Goal: Information Seeking & Learning: Learn about a topic

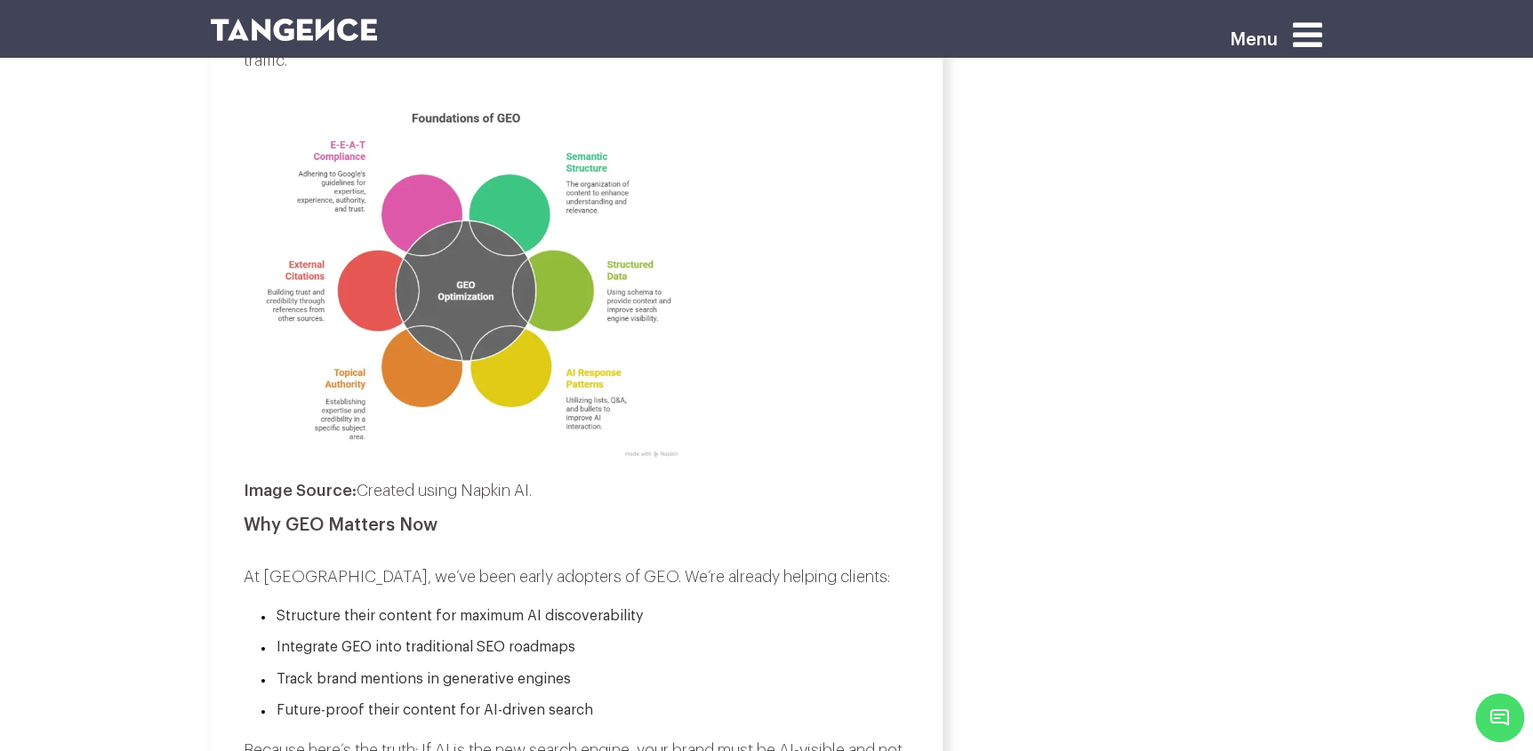
scroll to position [4712, 0]
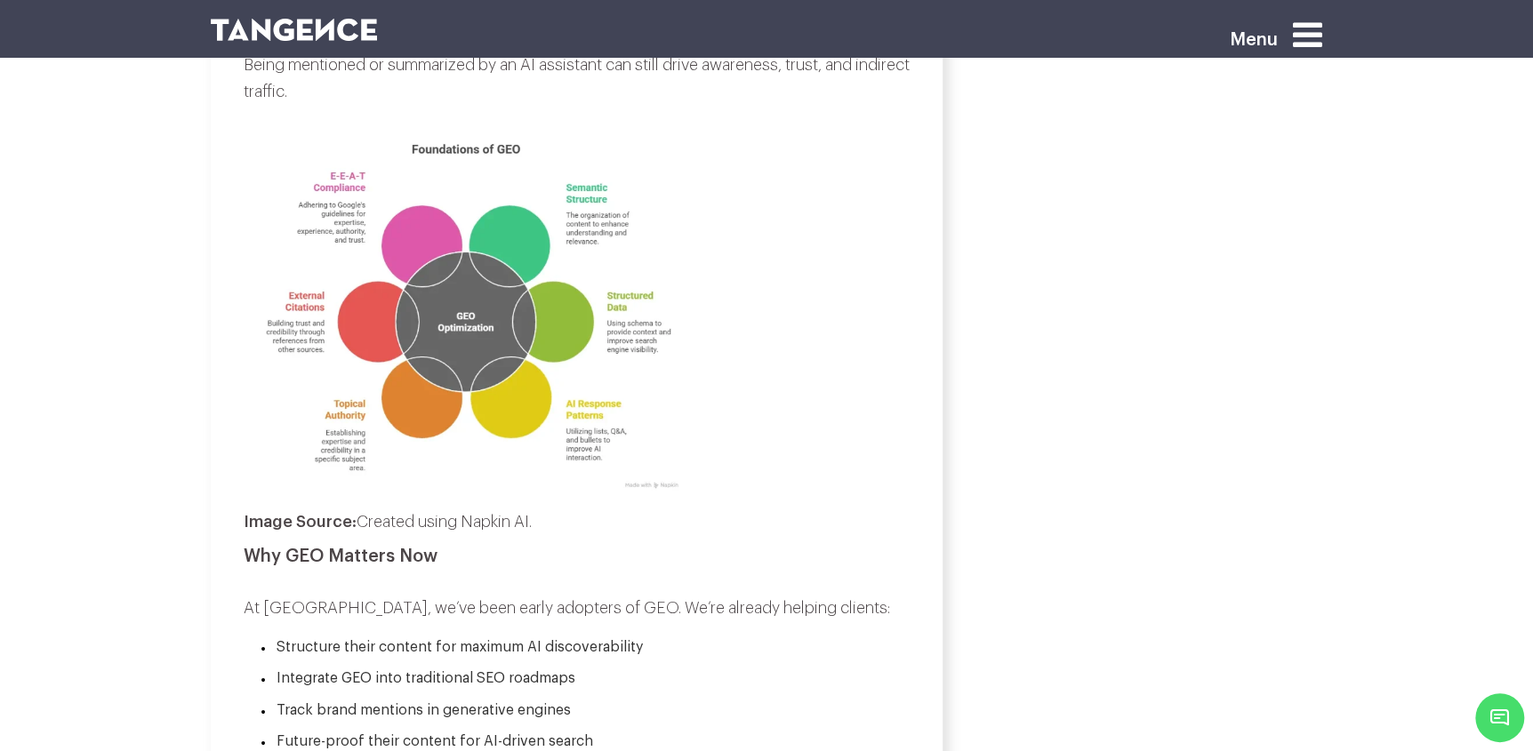
click at [883, 379] on p at bounding box center [577, 307] width 666 height 380
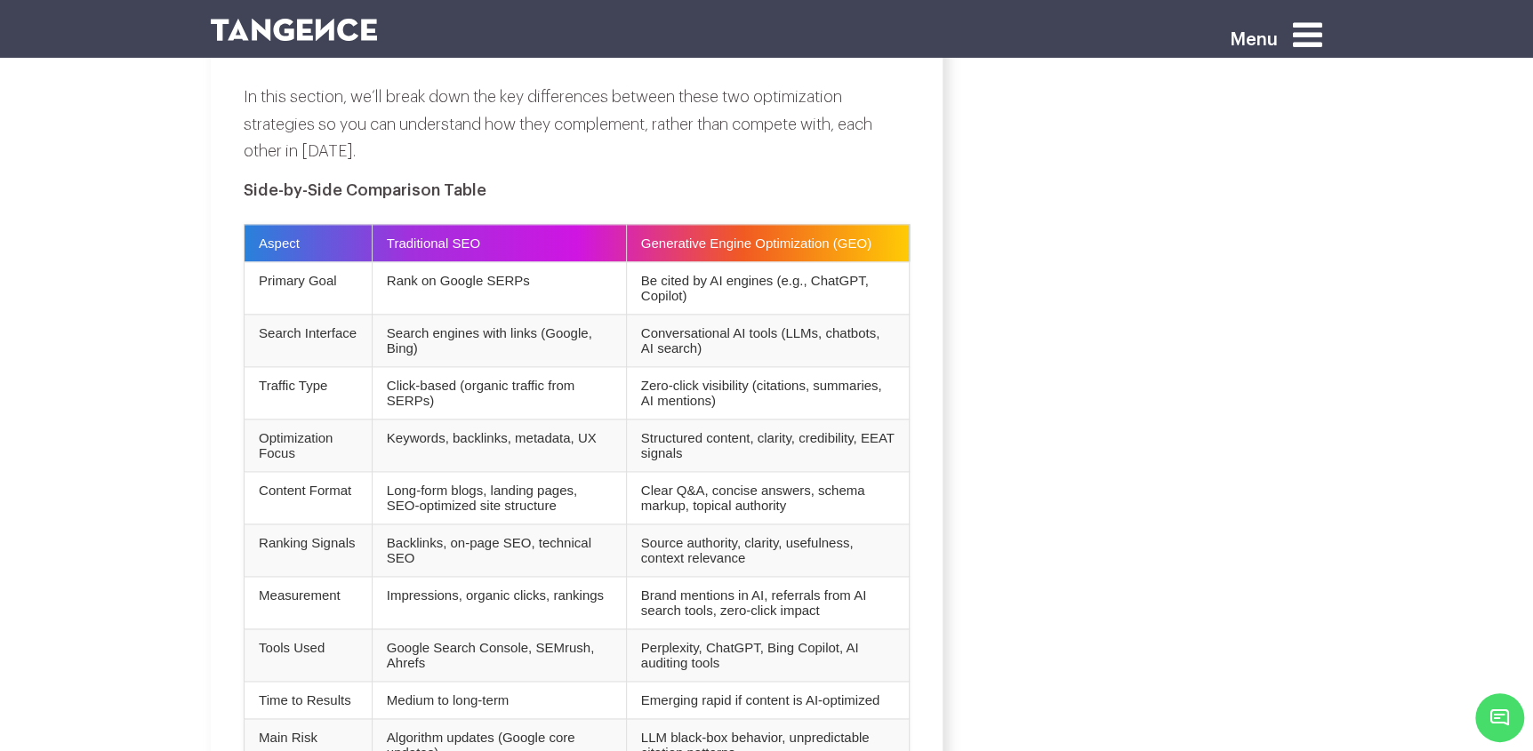
scroll to position [5601, 0]
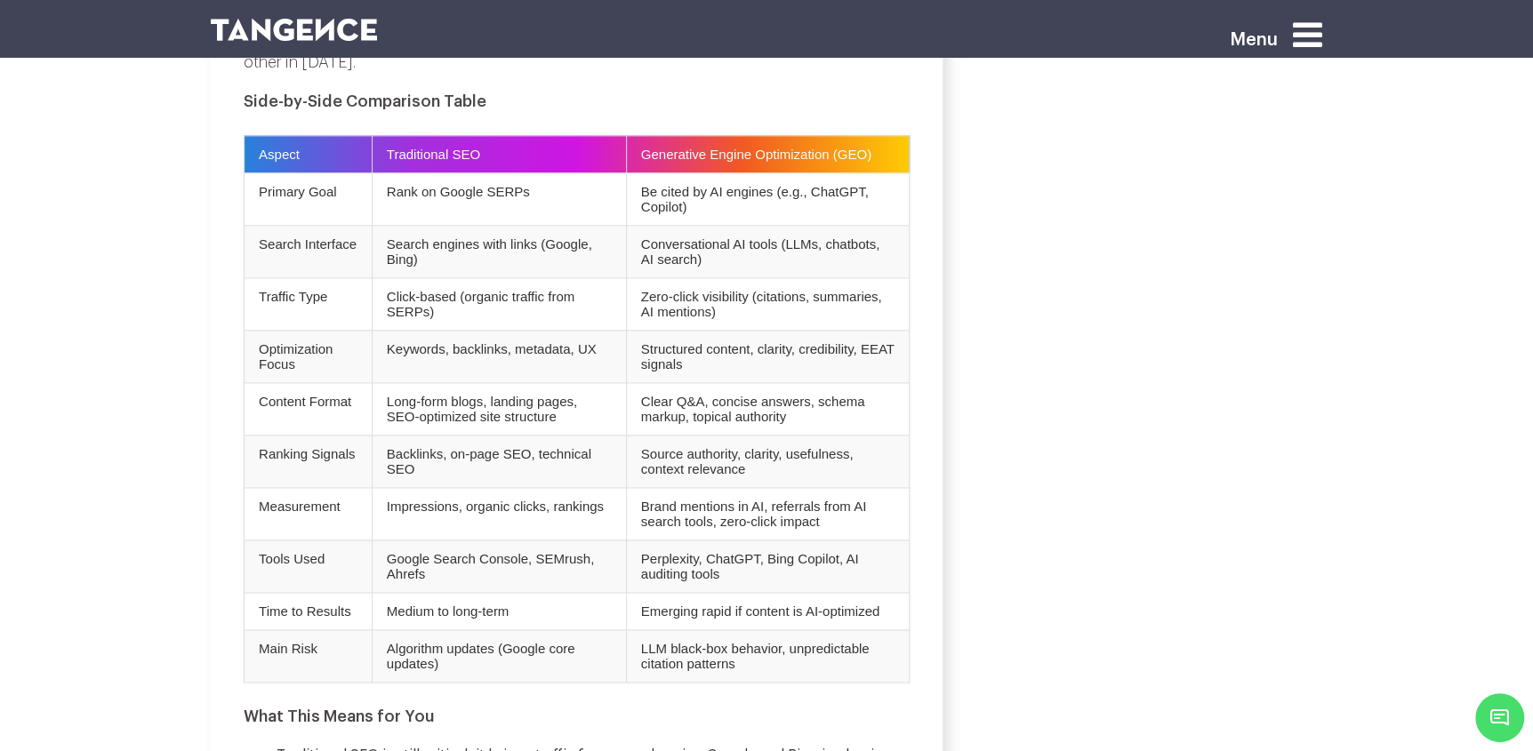
click at [986, 389] on div "Why Ignoring Search Intent Is Killing Your SEO (And How to Fix It)" at bounding box center [1146, 620] width 380 height 11798
click at [1034, 434] on div "Why Ignoring Search Intent Is Killing Your SEO (And How to Fix It)" at bounding box center [1146, 620] width 380 height 11798
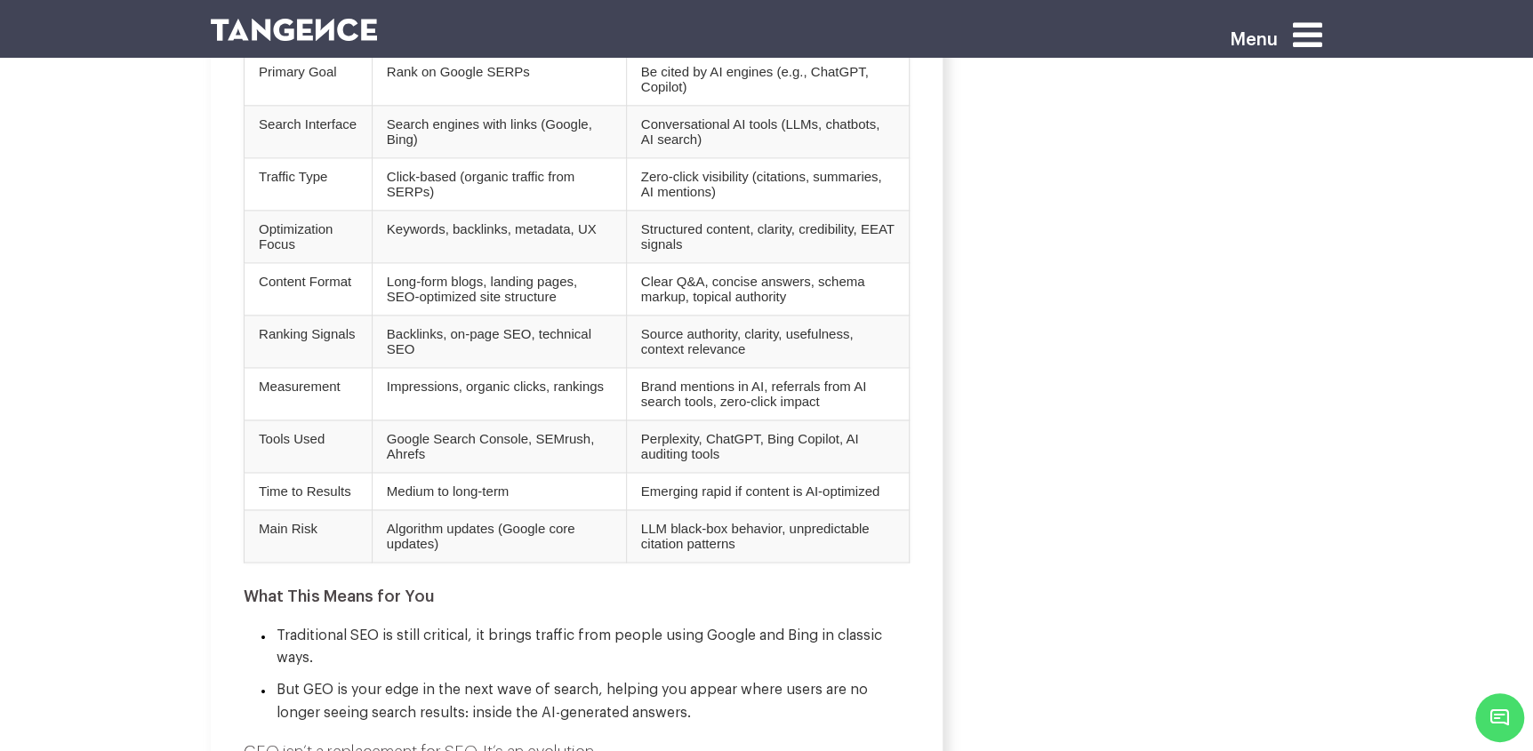
scroll to position [5690, 0]
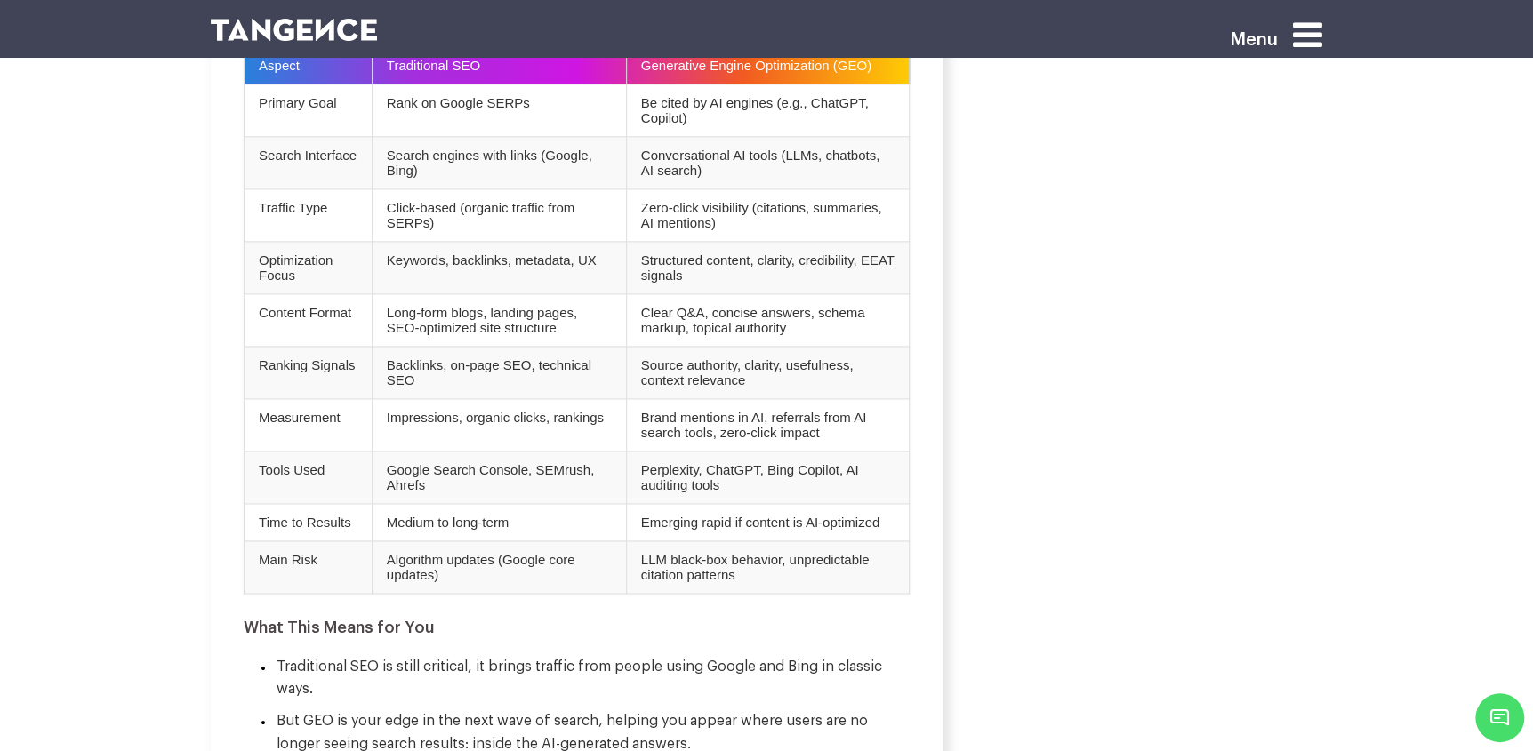
click at [1040, 420] on div "Why Ignoring Search Intent Is Killing Your SEO (And How to Fix It)" at bounding box center [1146, 531] width 380 height 11798
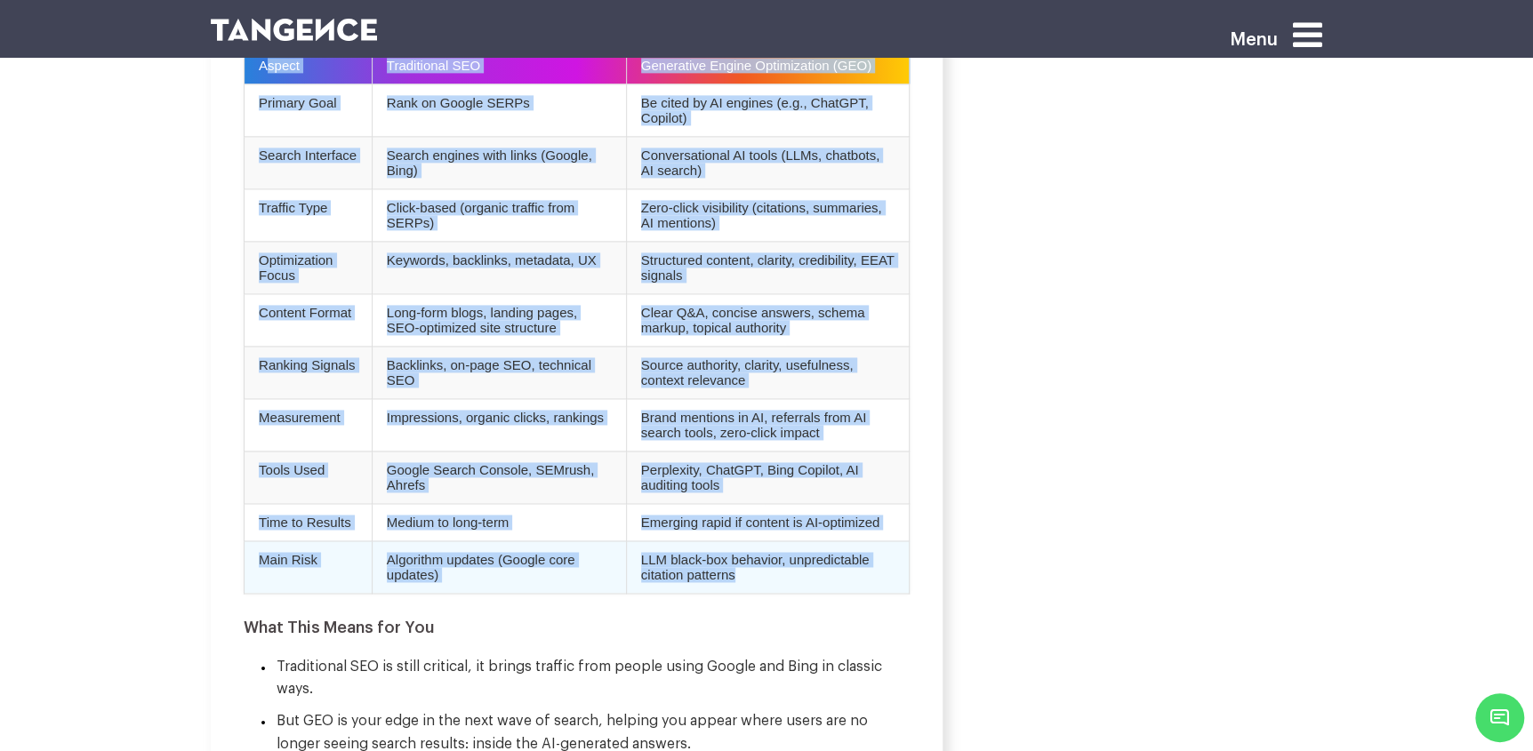
drag, startPoint x: 266, startPoint y: 84, endPoint x: 817, endPoint y: 650, distance: 790.3
click at [817, 594] on table "Aspect Traditional SEO Generative Engine Optimization (GEO) Primary Goal Rank o…" at bounding box center [577, 320] width 666 height 548
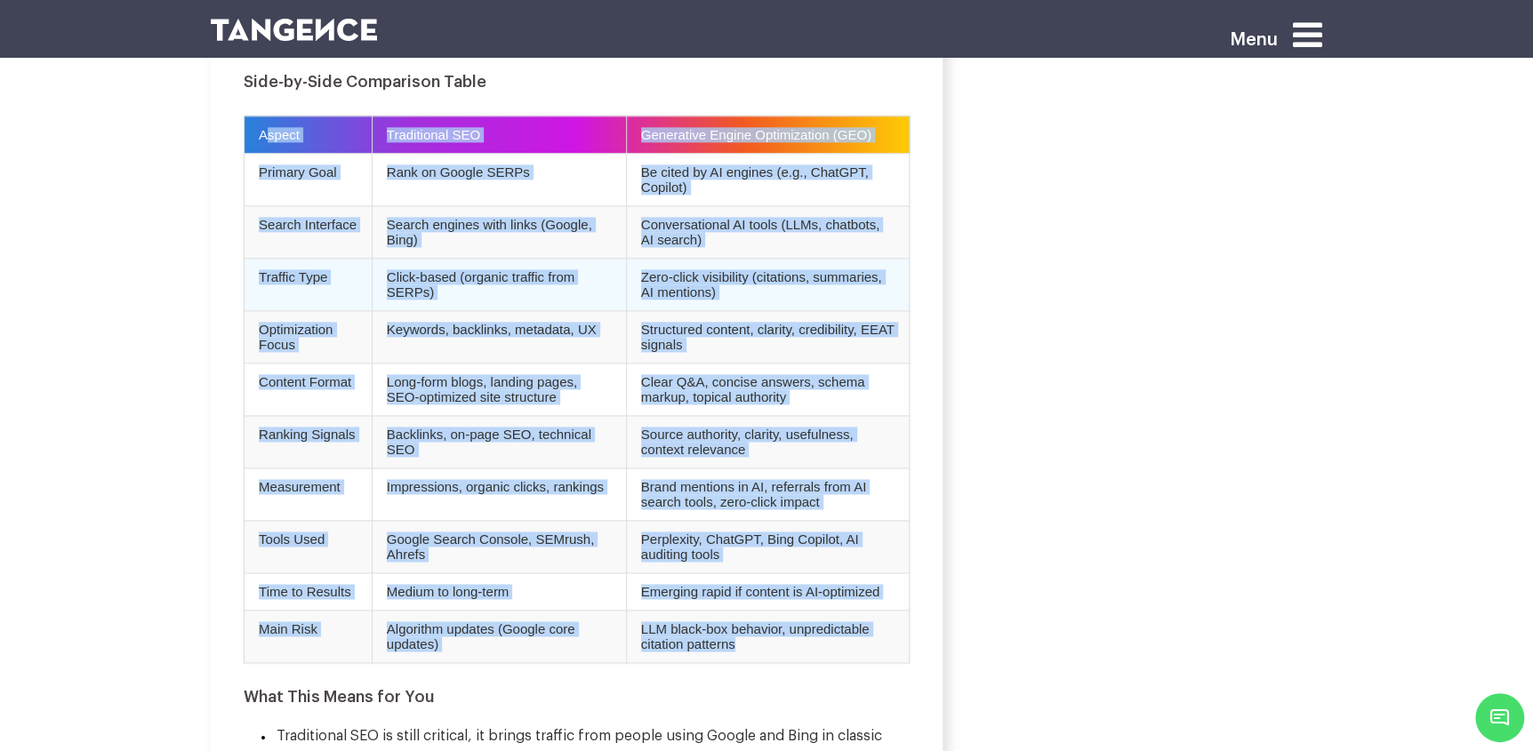
scroll to position [5512, 0]
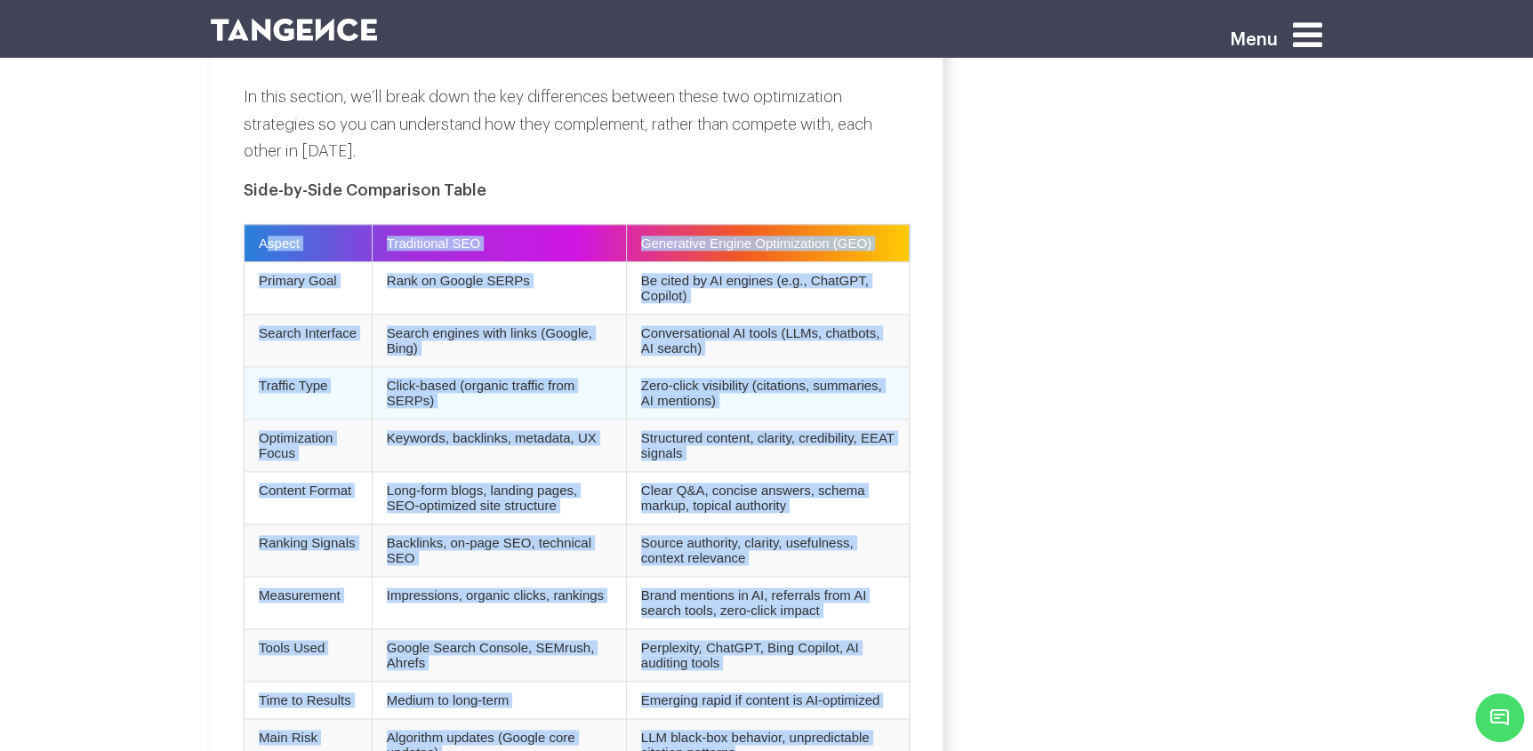
copy table "spect Traditional SEO Generative Engine Optimization (GEO) Primary Goal Rank on…"
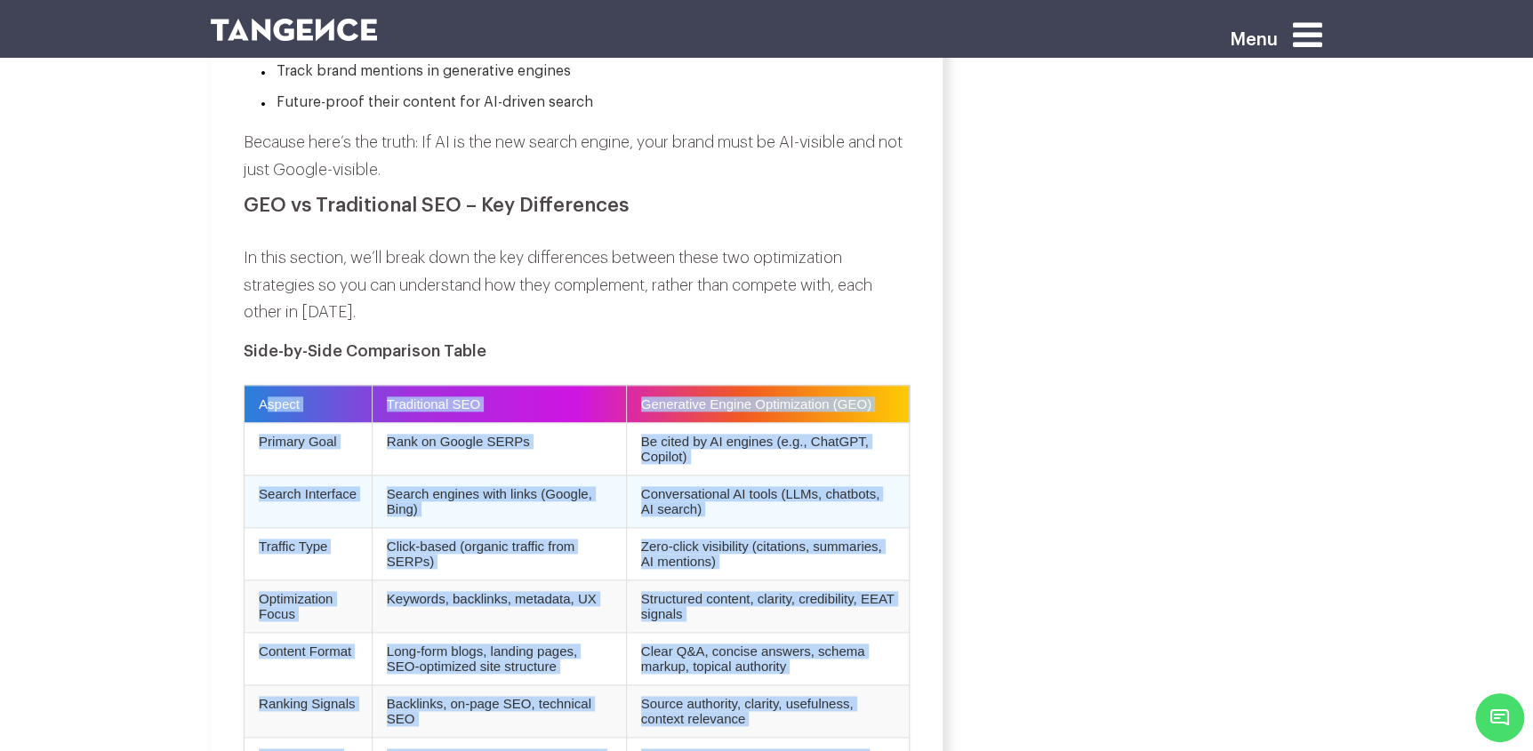
scroll to position [5334, 0]
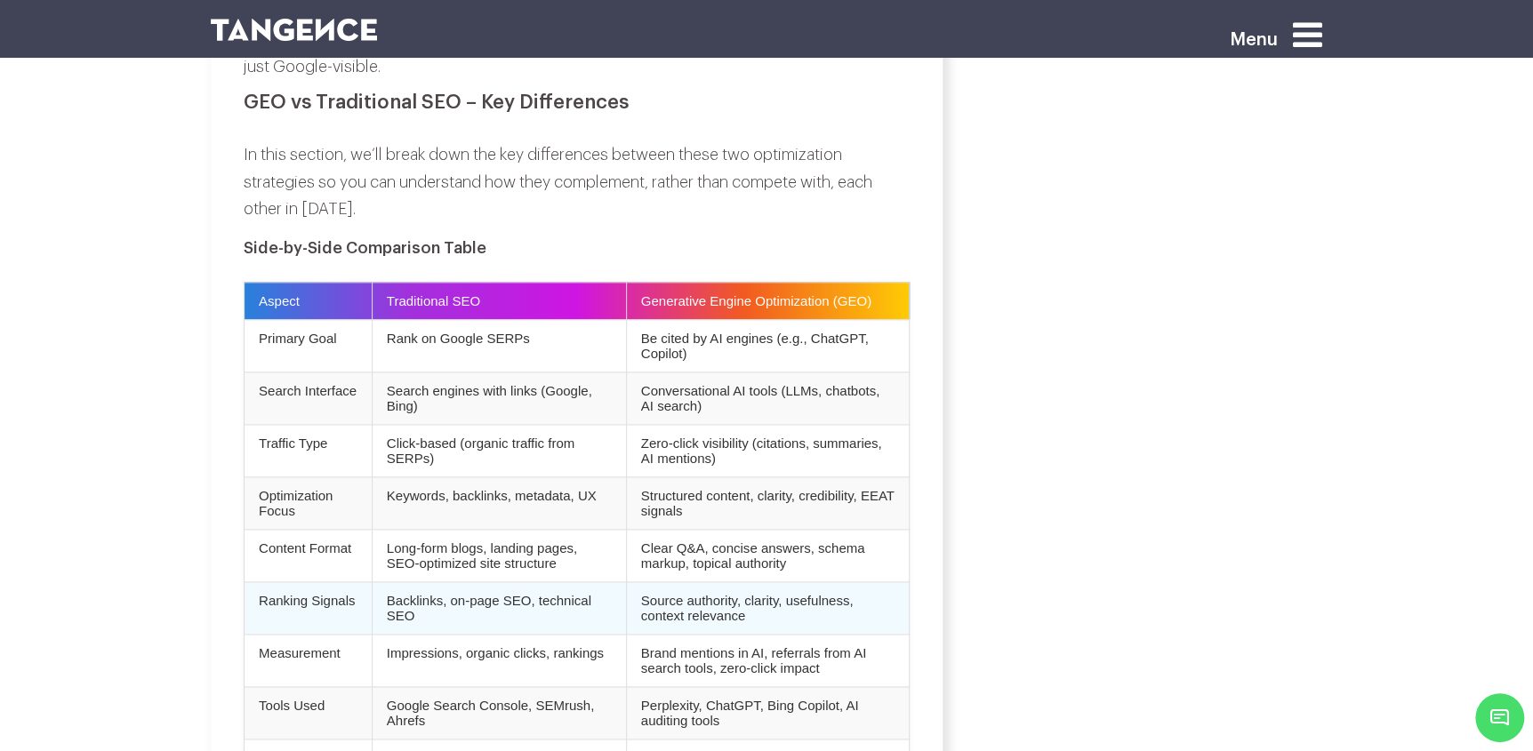
scroll to position [5423, 0]
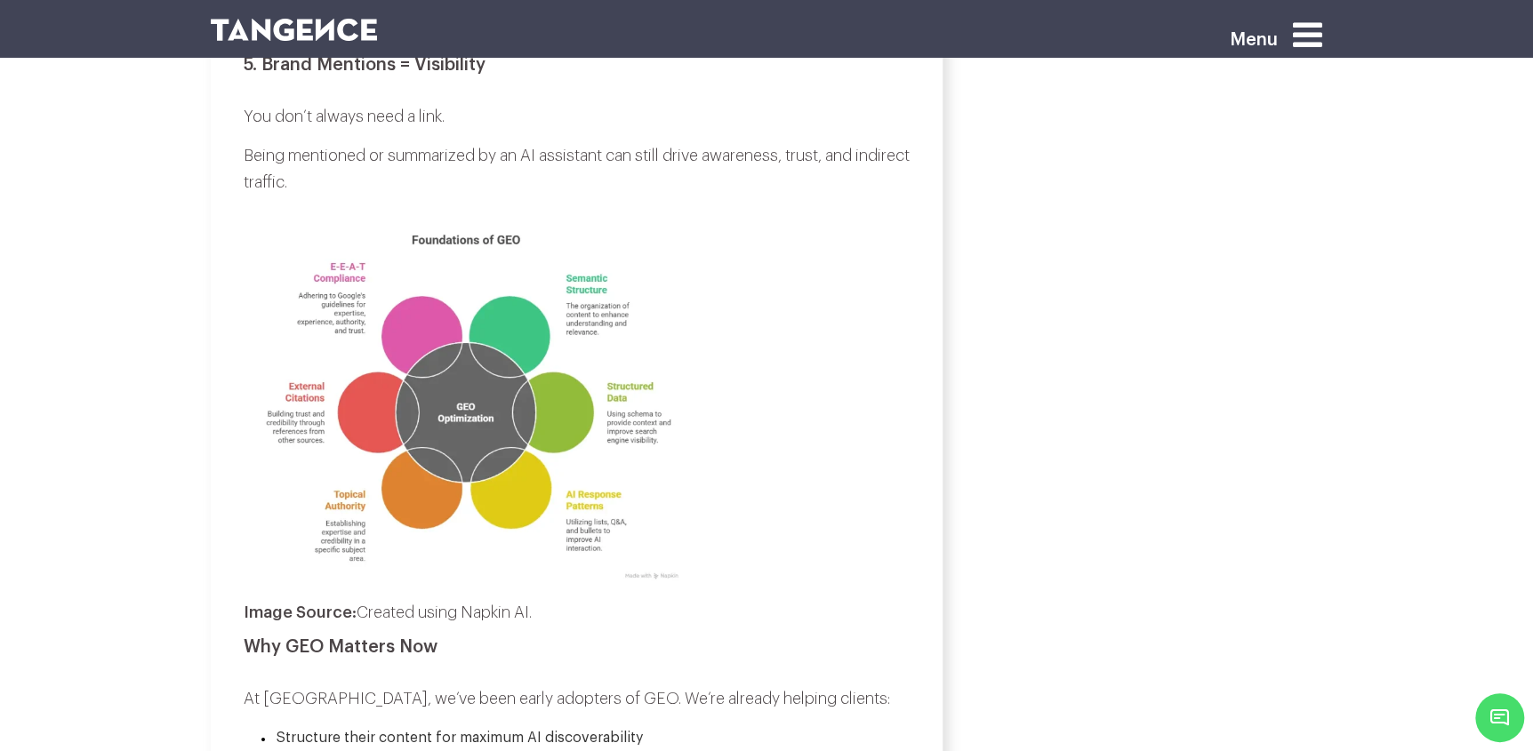
scroll to position [4634, 0]
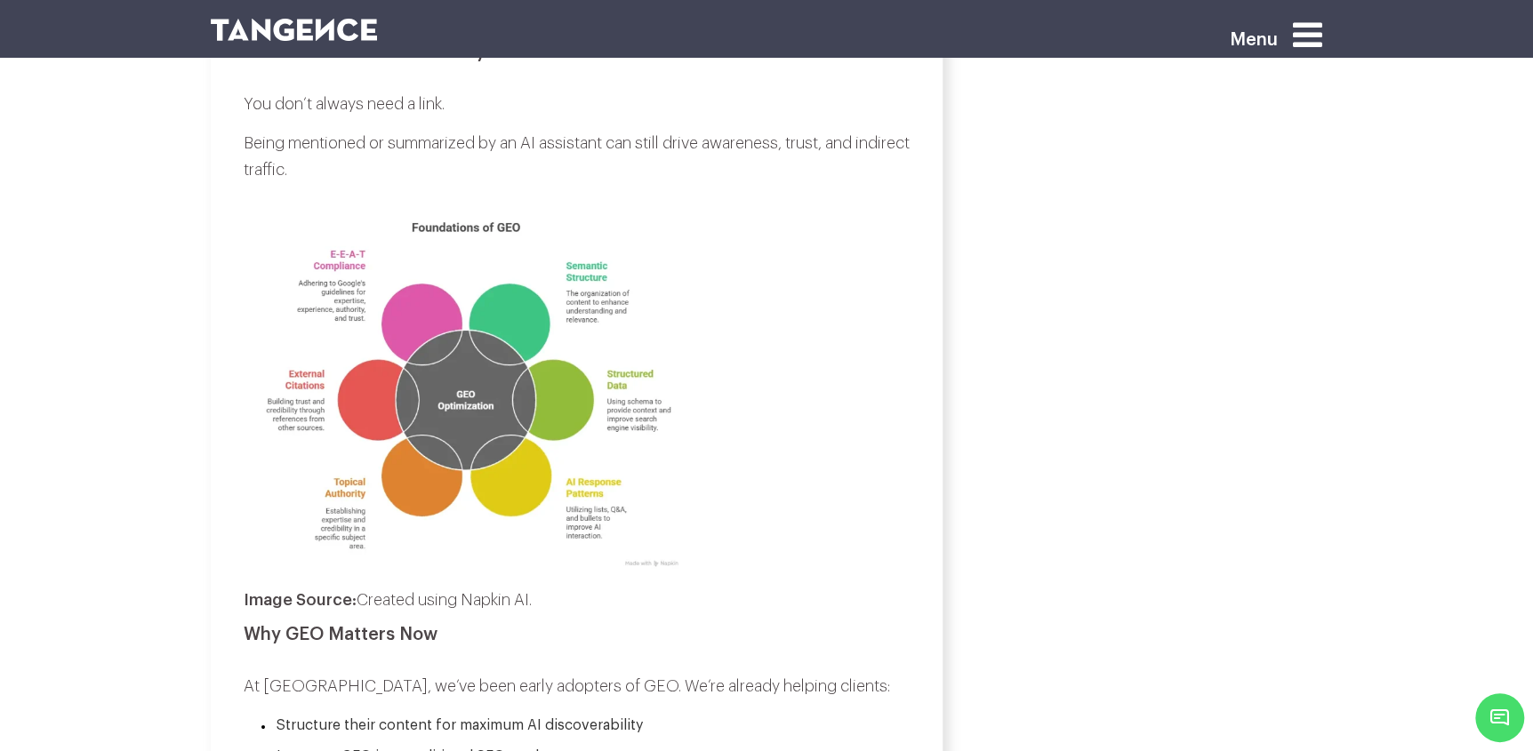
click at [622, 469] on img at bounding box center [466, 386] width 445 height 380
click at [514, 456] on img at bounding box center [466, 386] width 445 height 380
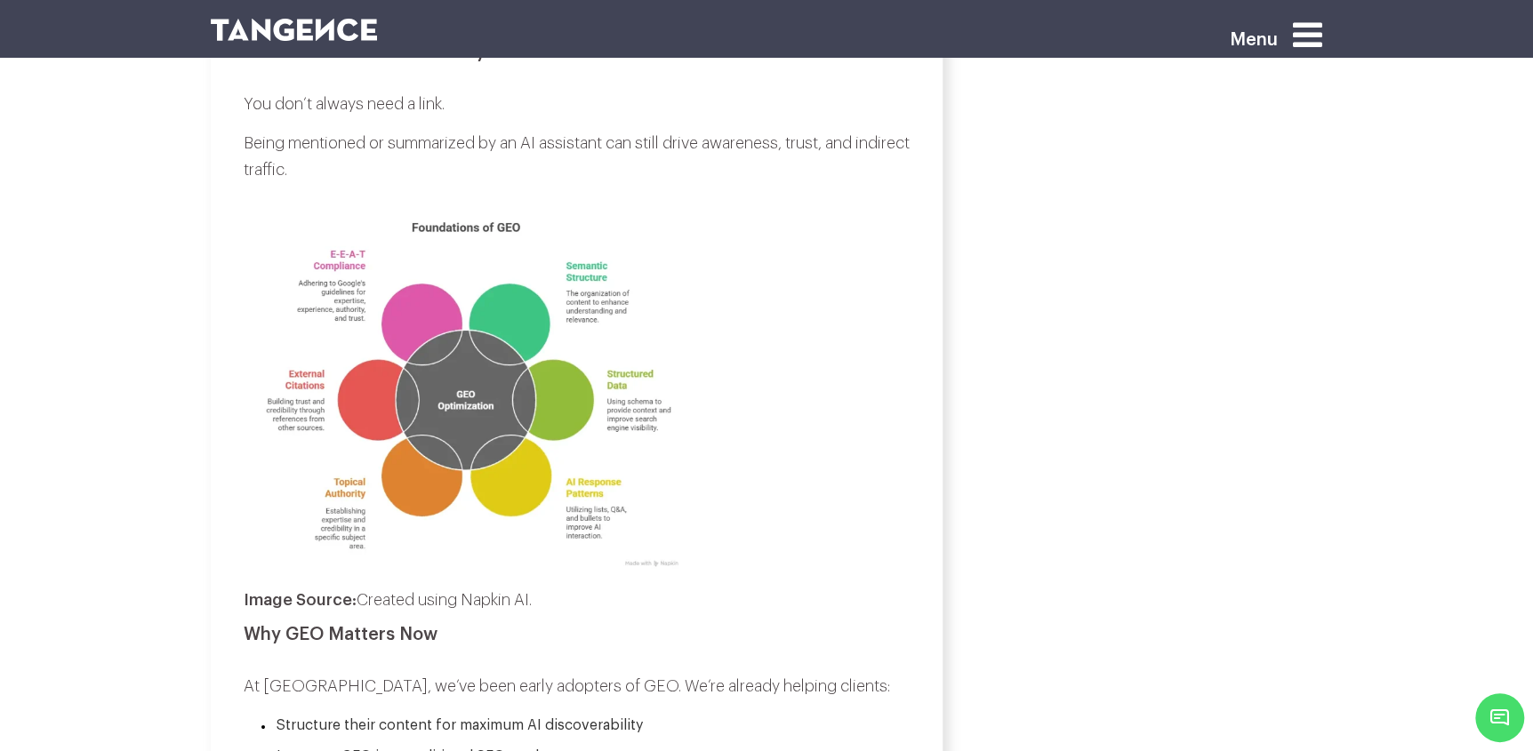
click at [498, 426] on img at bounding box center [466, 386] width 445 height 380
click at [499, 430] on img at bounding box center [466, 386] width 445 height 380
drag, startPoint x: 1263, startPoint y: 322, endPoint x: 1158, endPoint y: 358, distance: 111.1
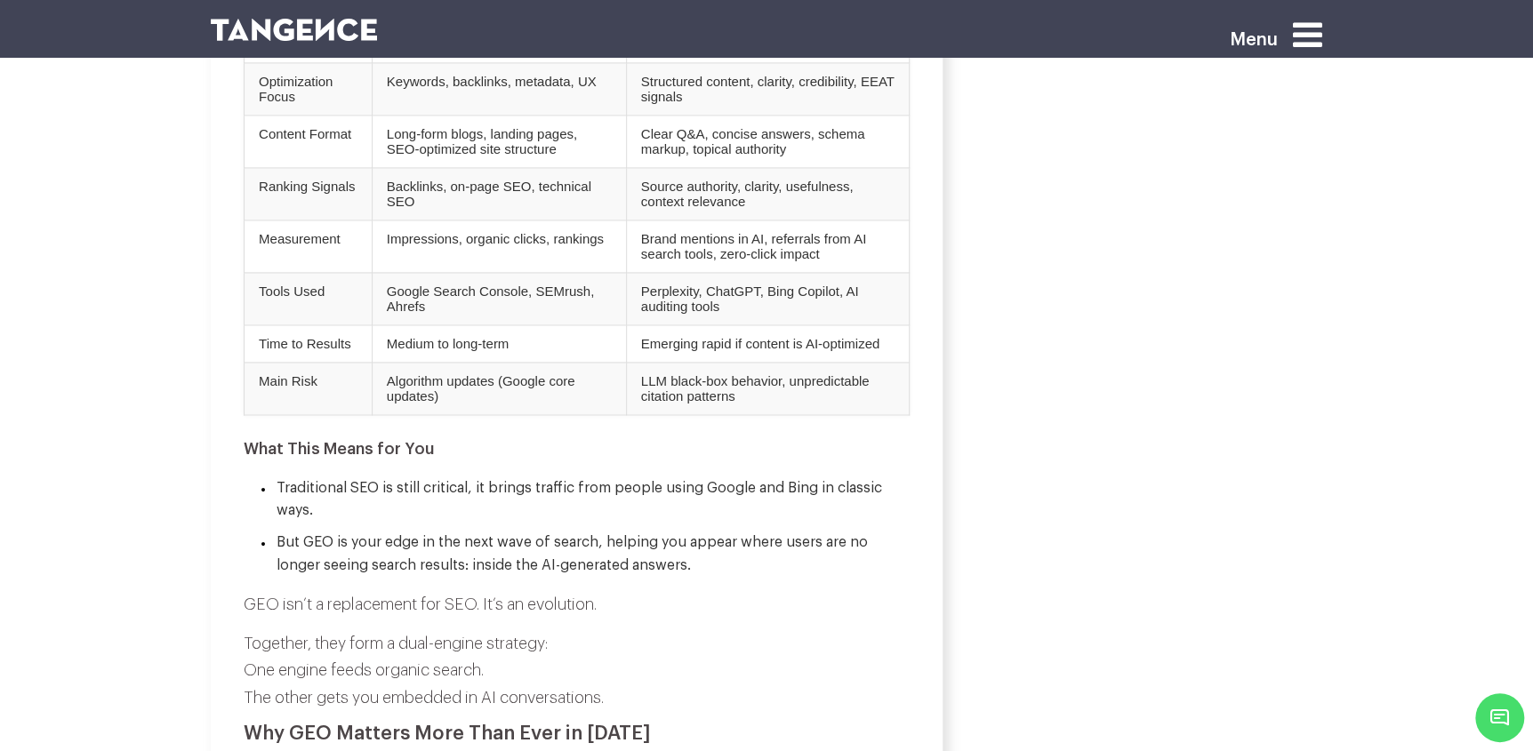
scroll to position [5612, 0]
